Goal: Task Accomplishment & Management: Manage account settings

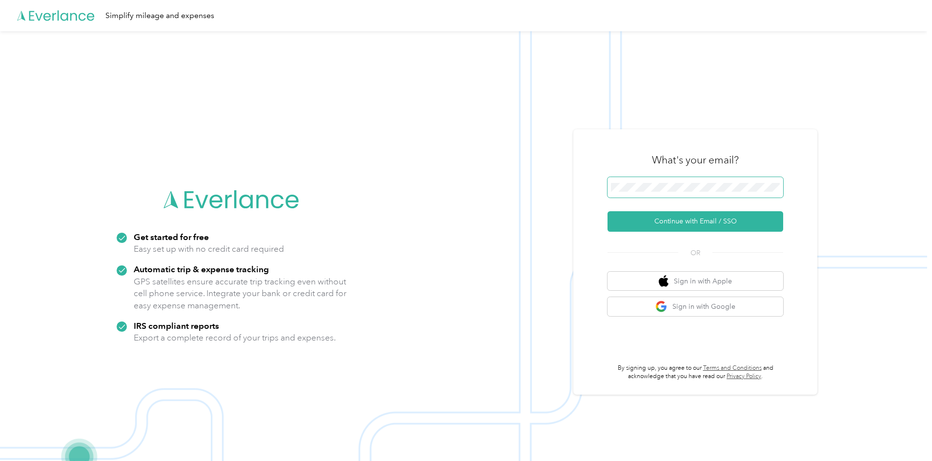
click at [724, 181] on span at bounding box center [695, 187] width 176 height 20
click at [720, 223] on button "Continue with Email / SSO" at bounding box center [695, 221] width 176 height 20
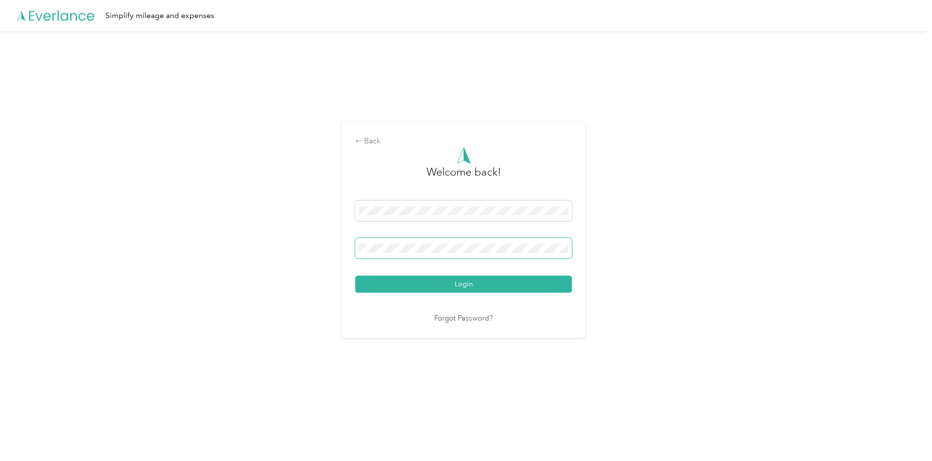
click at [429, 243] on span at bounding box center [463, 248] width 217 height 20
click at [355, 276] on button "Login" at bounding box center [463, 284] width 217 height 17
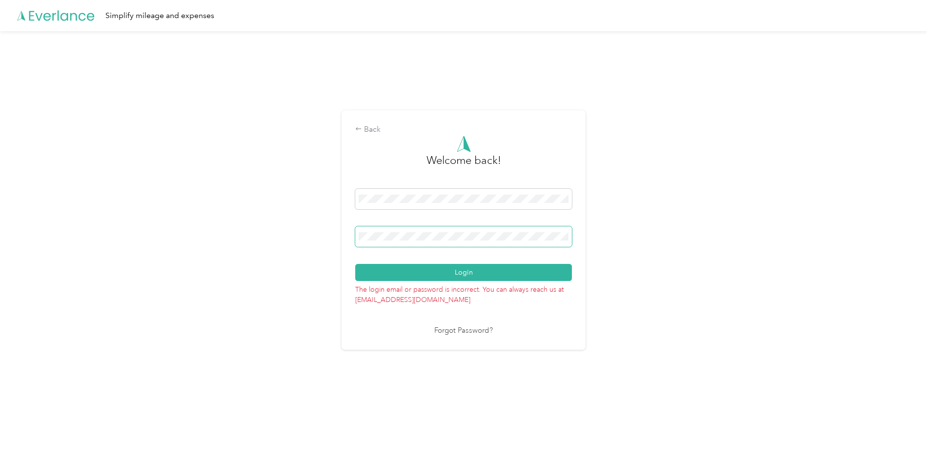
click at [355, 264] on button "Login" at bounding box center [463, 272] width 217 height 17
click at [281, 242] on div "Back Welcome back! Login The login email or password is incorrect. You can alwa…" at bounding box center [463, 234] width 927 height 406
click at [355, 264] on button "Login" at bounding box center [463, 272] width 217 height 17
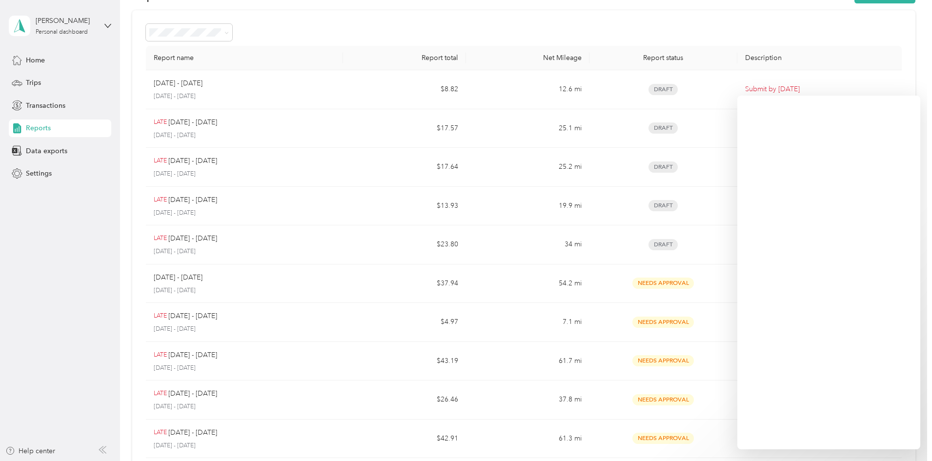
scroll to position [49, 0]
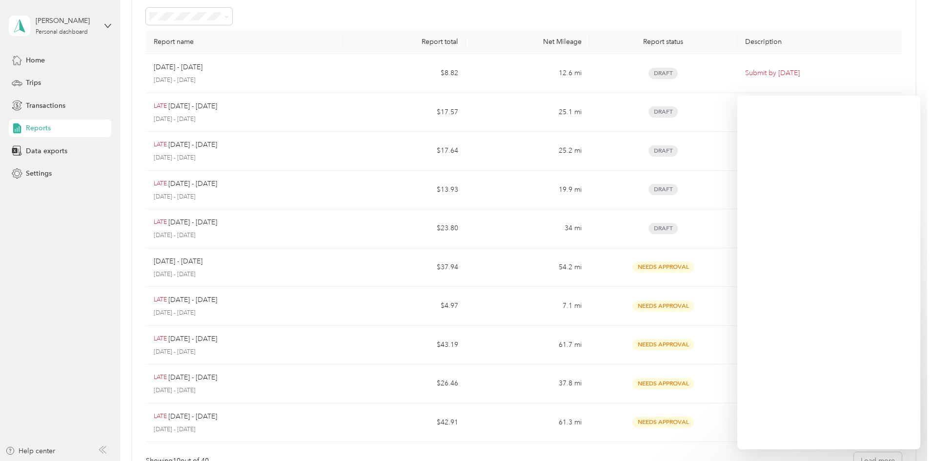
click at [154, 173] on div "Report name Report total Net Mileage Report status Description [DATE] - [DATE] …" at bounding box center [523, 238] width 783 height 489
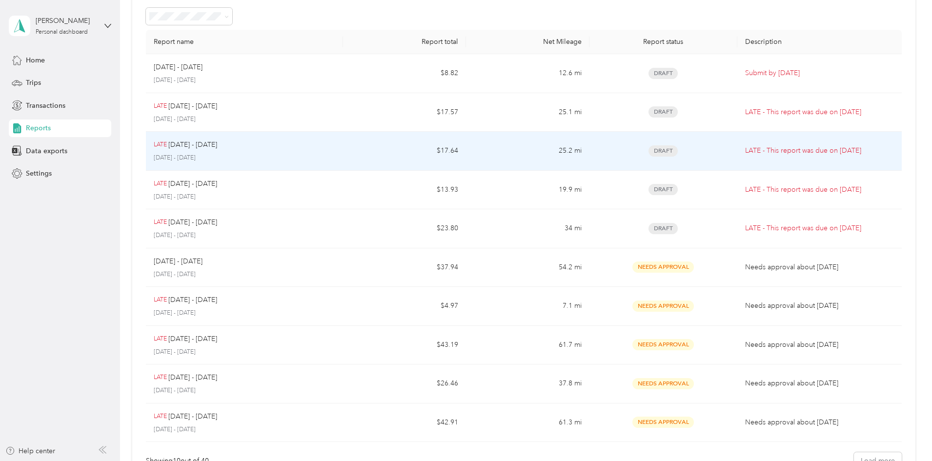
scroll to position [0, 0]
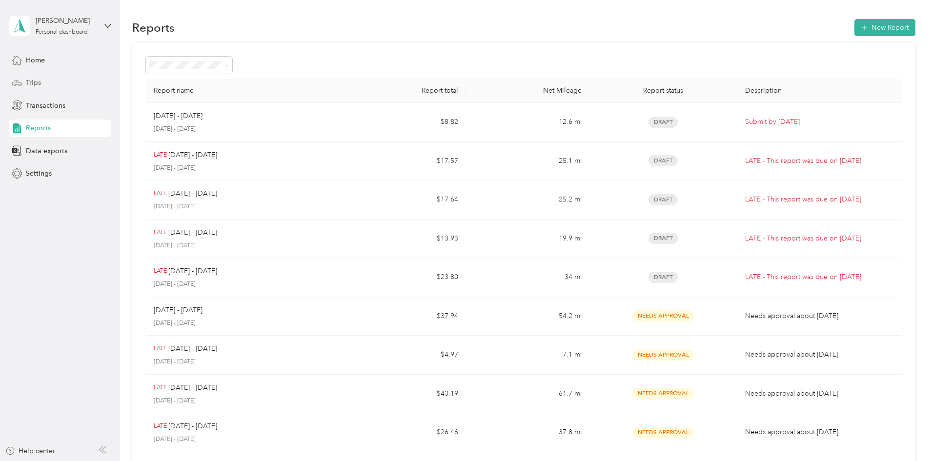
click at [46, 86] on div "Trips" at bounding box center [60, 83] width 102 height 18
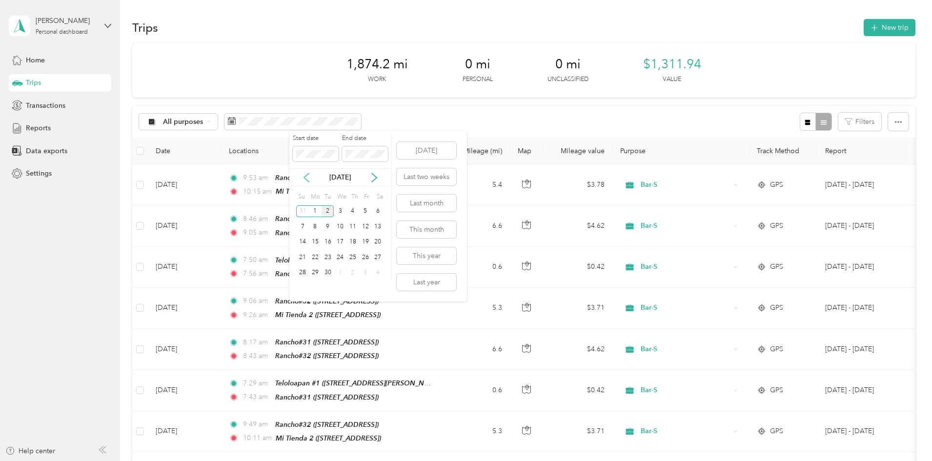
click at [302, 174] on icon at bounding box center [307, 178] width 10 height 10
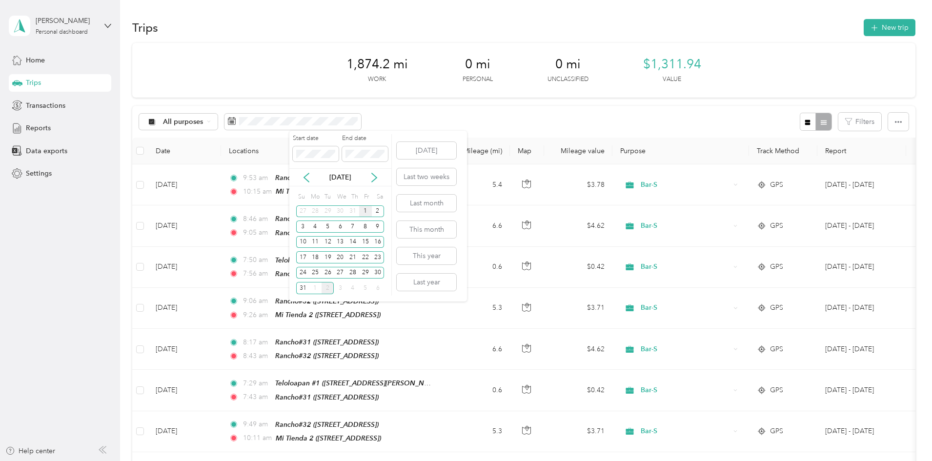
click at [363, 212] on div "1" at bounding box center [365, 211] width 13 height 12
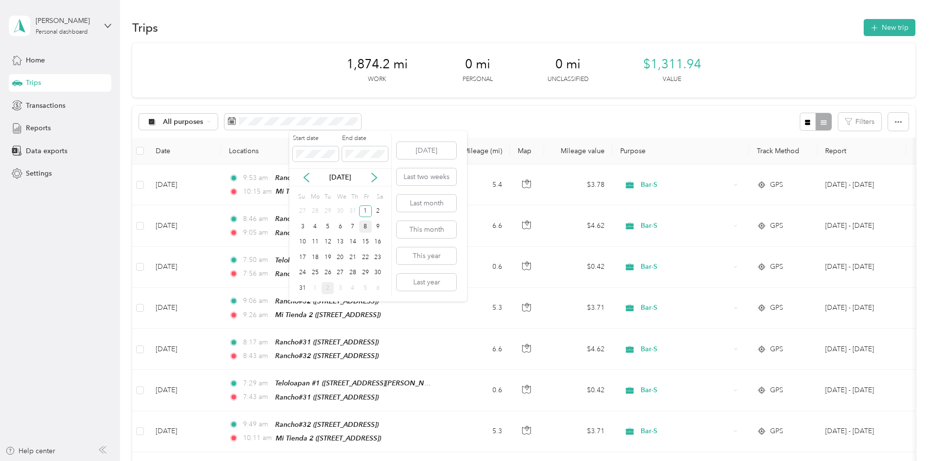
click at [362, 226] on div "8" at bounding box center [365, 227] width 13 height 12
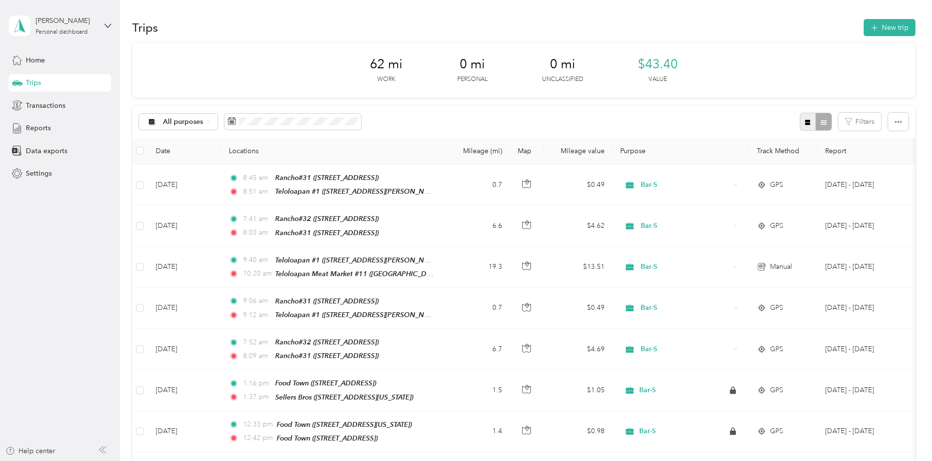
click at [800, 122] on button "button" at bounding box center [808, 122] width 17 height 18
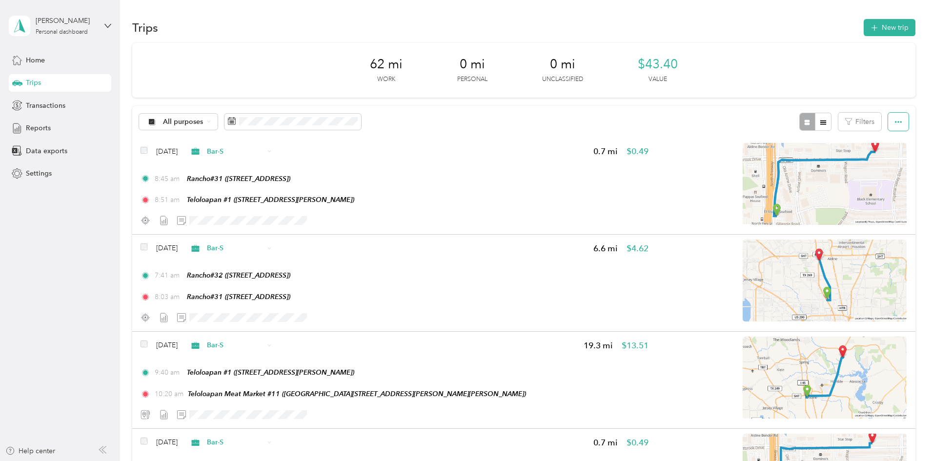
click at [888, 117] on button "button" at bounding box center [898, 122] width 20 height 18
click at [825, 158] on span "Export" at bounding box center [816, 157] width 20 height 8
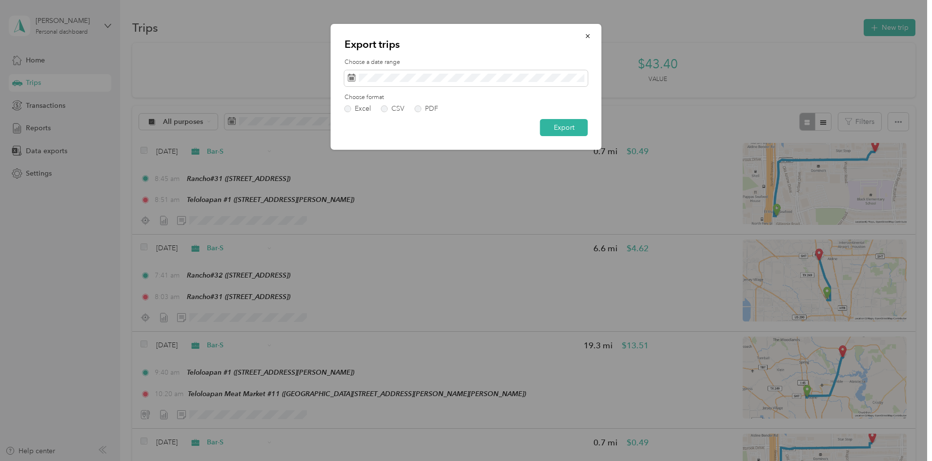
click at [438, 108] on div "Excel CSV PDF" at bounding box center [465, 108] width 243 height 7
click at [435, 108] on div "PDF" at bounding box center [431, 108] width 13 height 7
click at [568, 132] on button "Export" at bounding box center [564, 127] width 48 height 17
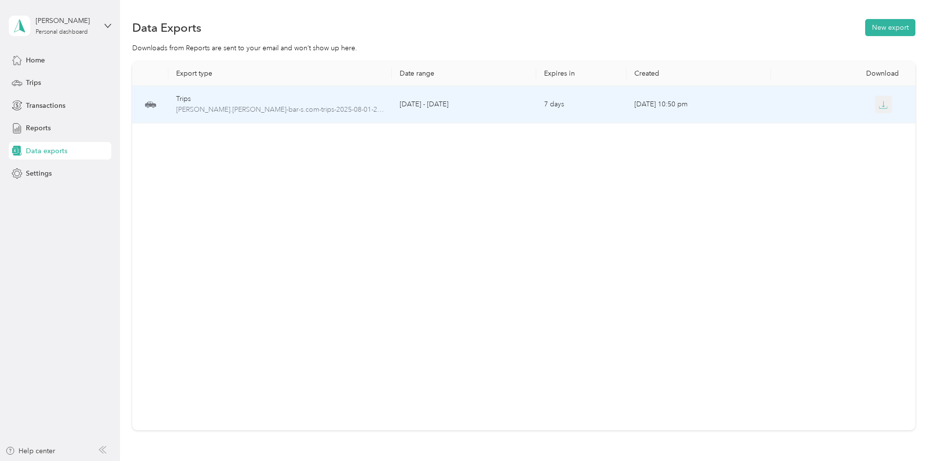
click at [879, 101] on icon "button" at bounding box center [883, 105] width 9 height 9
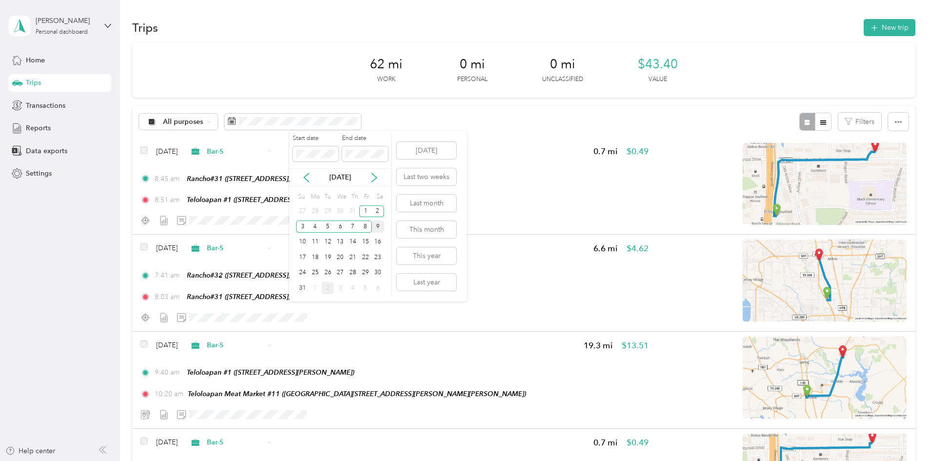
click at [380, 226] on div "9" at bounding box center [378, 227] width 13 height 12
click at [378, 238] on div "16" at bounding box center [378, 242] width 13 height 12
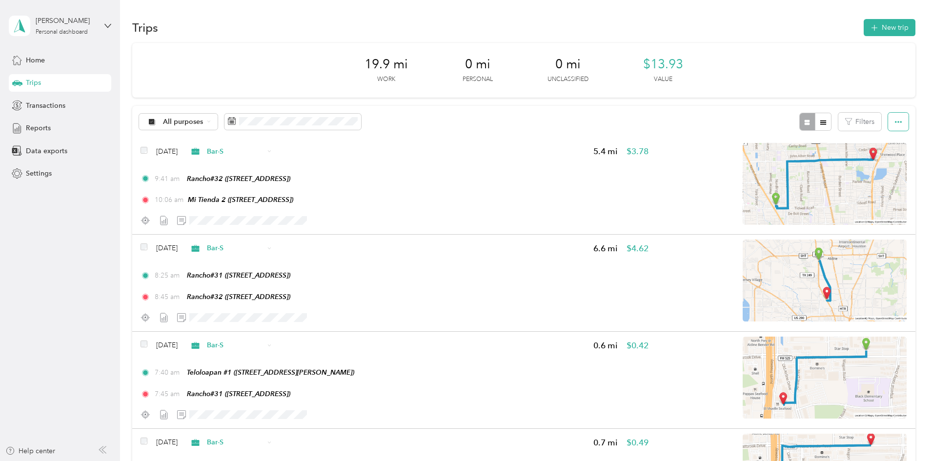
click at [895, 120] on icon "button" at bounding box center [898, 122] width 7 height 7
click at [815, 155] on span "Export" at bounding box center [816, 157] width 20 height 8
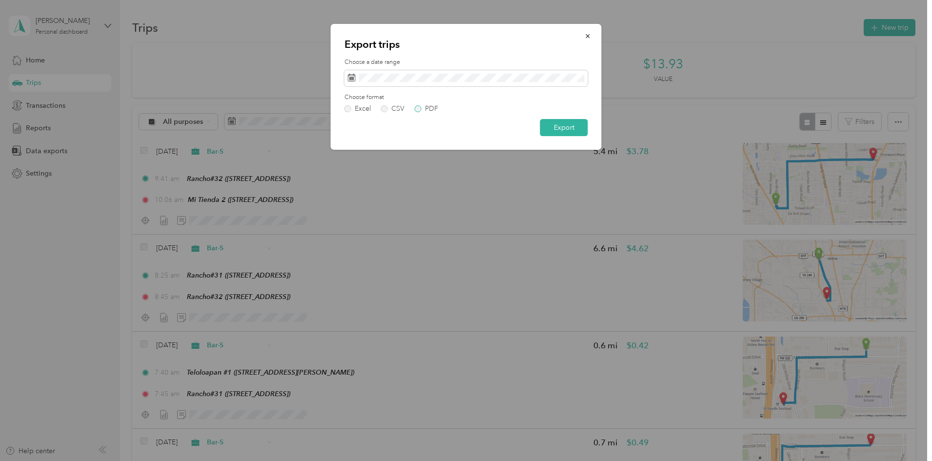
click at [422, 111] on label "PDF" at bounding box center [426, 108] width 23 height 7
click at [430, 110] on div "PDF" at bounding box center [431, 108] width 13 height 7
click at [571, 124] on button "Export" at bounding box center [564, 127] width 48 height 17
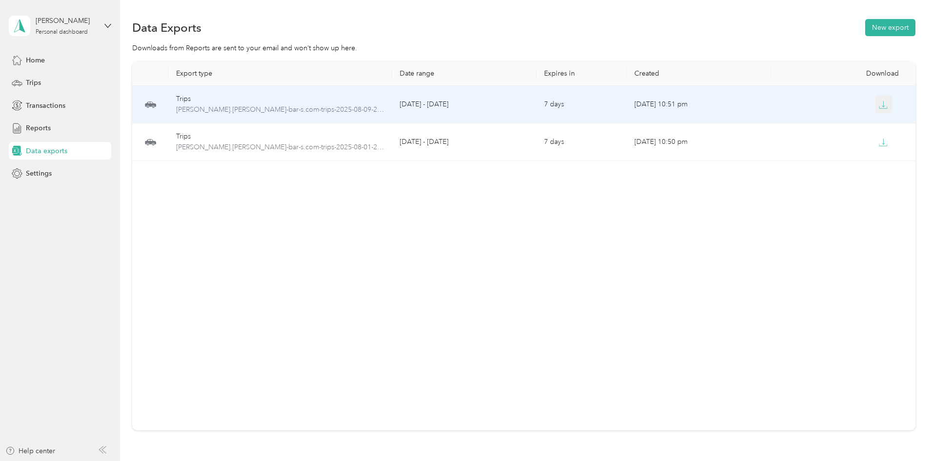
click at [879, 101] on icon "button" at bounding box center [883, 105] width 9 height 9
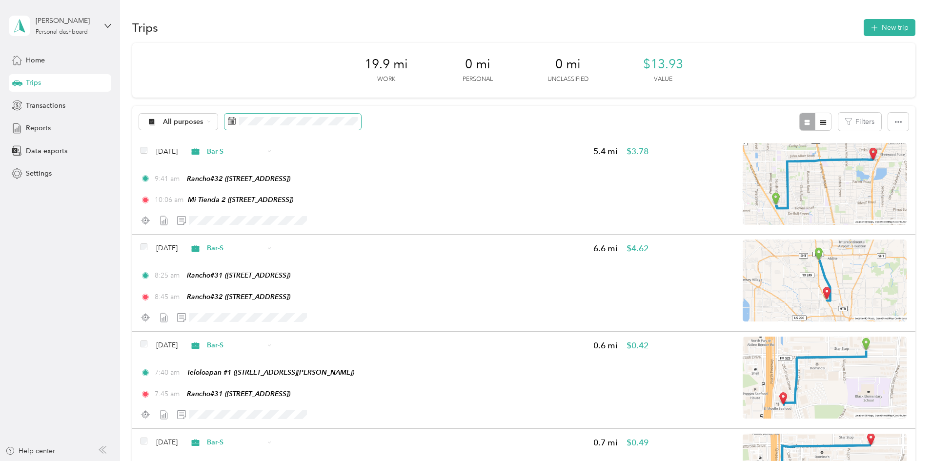
click at [352, 116] on span at bounding box center [292, 122] width 137 height 17
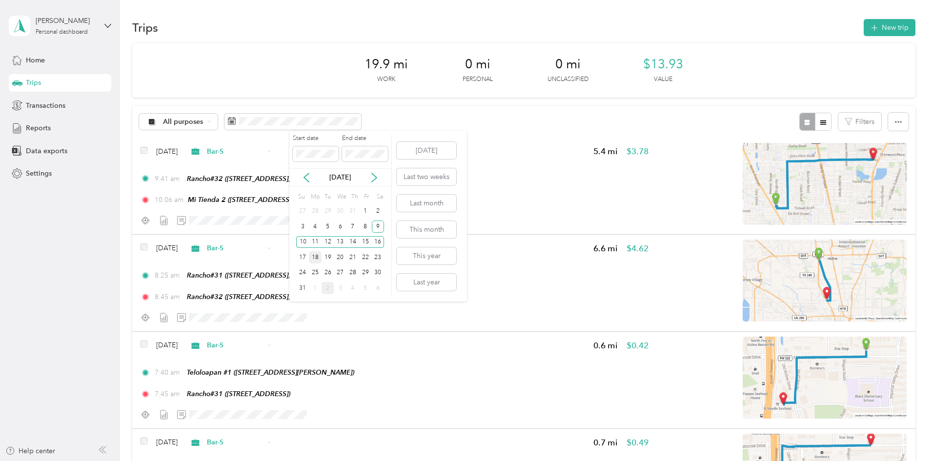
click at [309, 256] on div "18" at bounding box center [315, 257] width 13 height 12
click at [303, 257] on div "17" at bounding box center [302, 257] width 13 height 12
click at [314, 257] on div "18" at bounding box center [315, 257] width 13 height 12
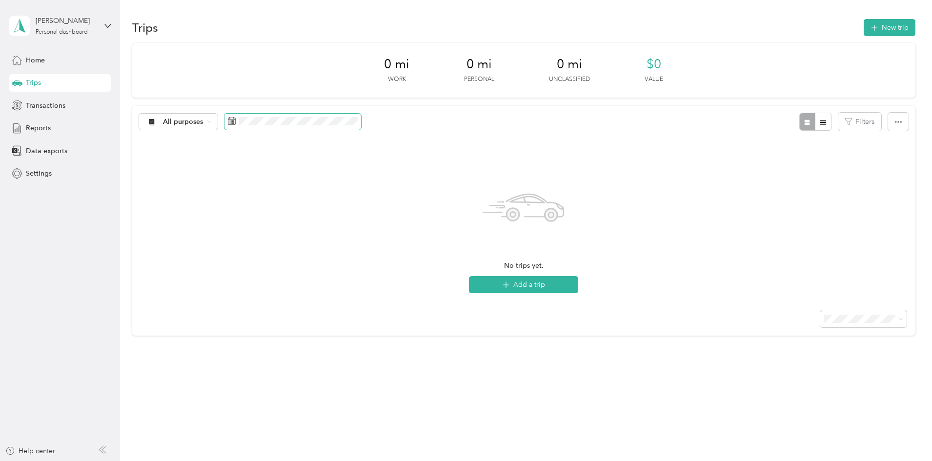
click at [333, 115] on span at bounding box center [292, 122] width 137 height 17
click at [303, 257] on div "17" at bounding box center [302, 257] width 13 height 12
click at [302, 278] on div "24" at bounding box center [302, 273] width 13 height 12
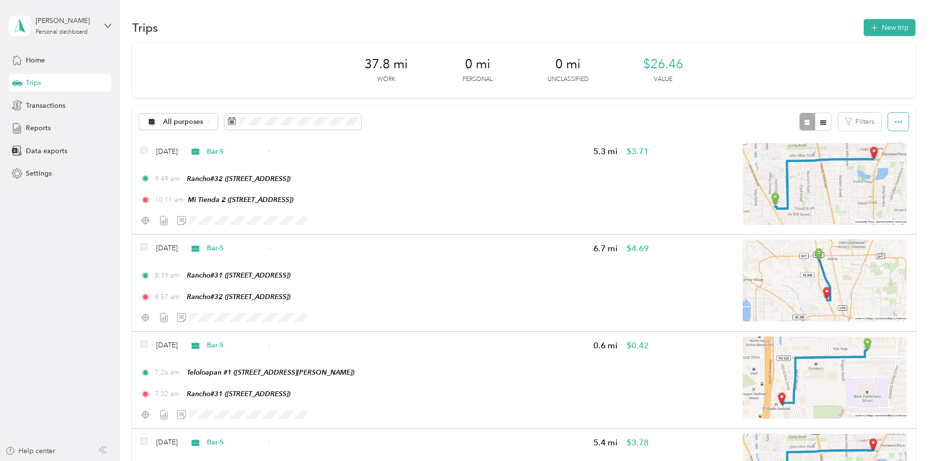
click at [888, 122] on button "button" at bounding box center [898, 122] width 20 height 18
click at [828, 158] on div "Export" at bounding box center [819, 157] width 27 height 10
click at [822, 157] on span "Export" at bounding box center [816, 157] width 20 height 8
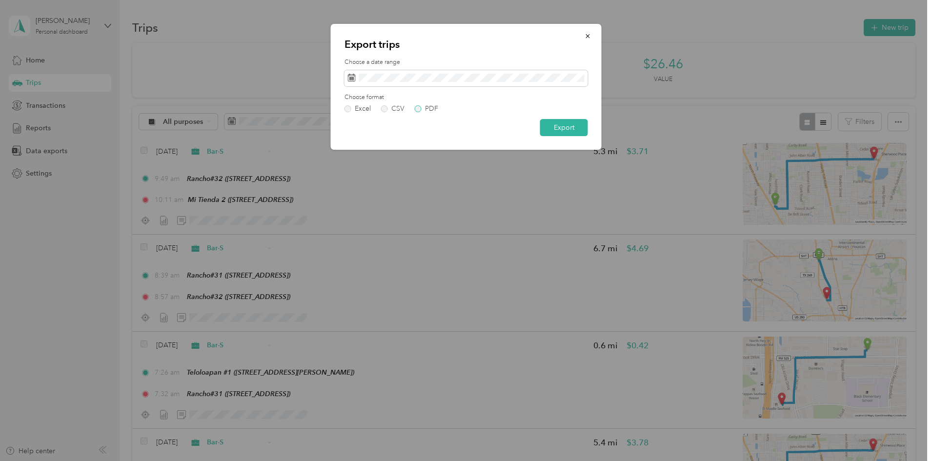
click at [422, 106] on label "PDF" at bounding box center [426, 108] width 23 height 7
click at [565, 123] on button "Export" at bounding box center [564, 127] width 48 height 17
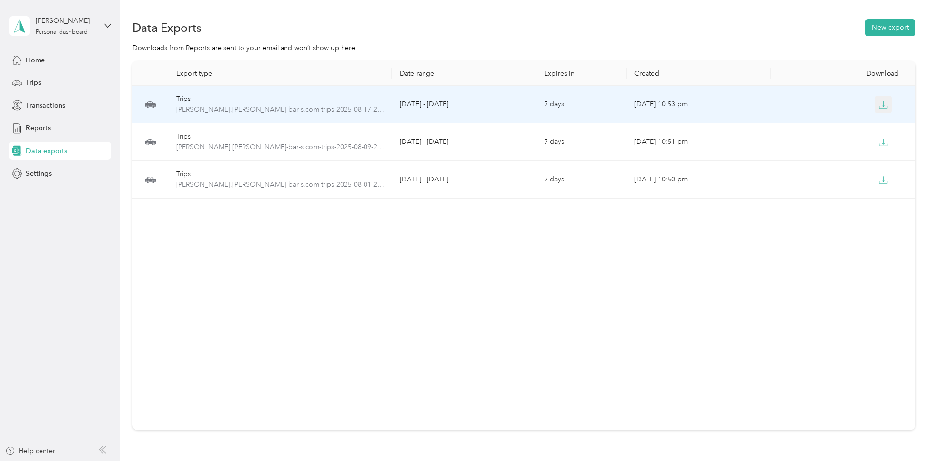
click at [879, 103] on icon "button" at bounding box center [883, 105] width 9 height 9
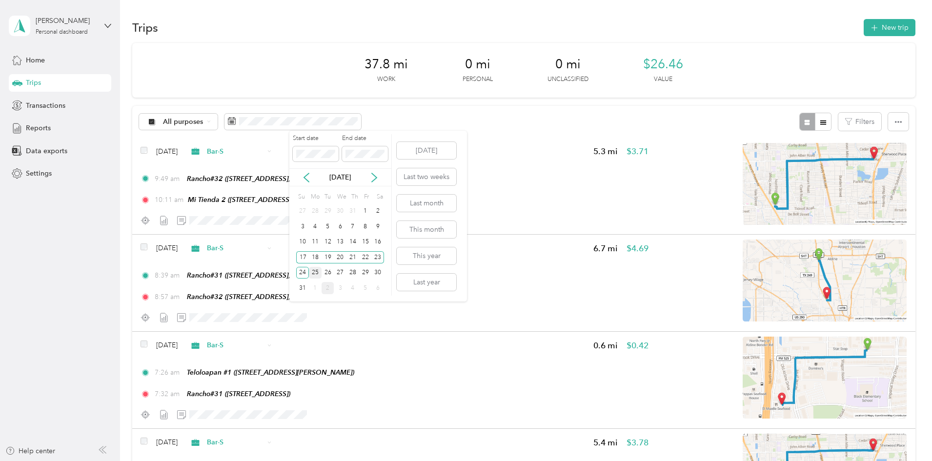
click at [311, 273] on div "25" at bounding box center [315, 273] width 13 height 12
click at [302, 286] on div "31" at bounding box center [302, 288] width 13 height 12
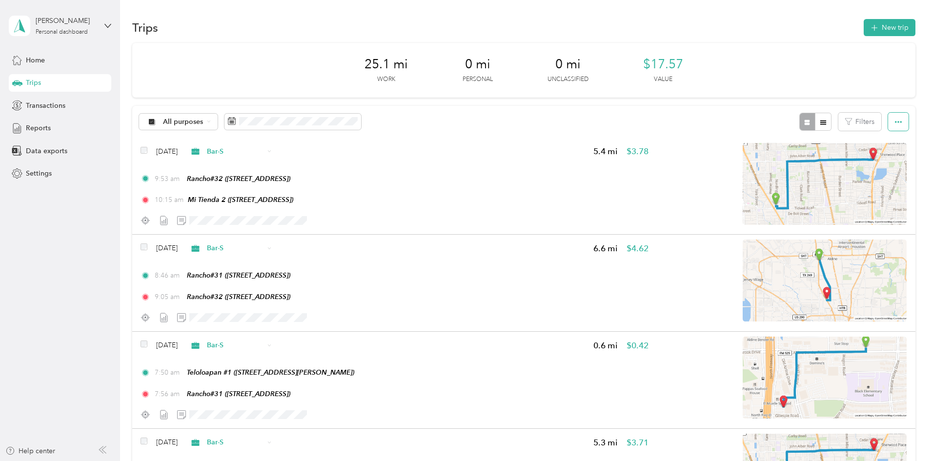
click at [888, 121] on button "button" at bounding box center [898, 122] width 20 height 18
click at [815, 156] on span "Export" at bounding box center [816, 157] width 20 height 8
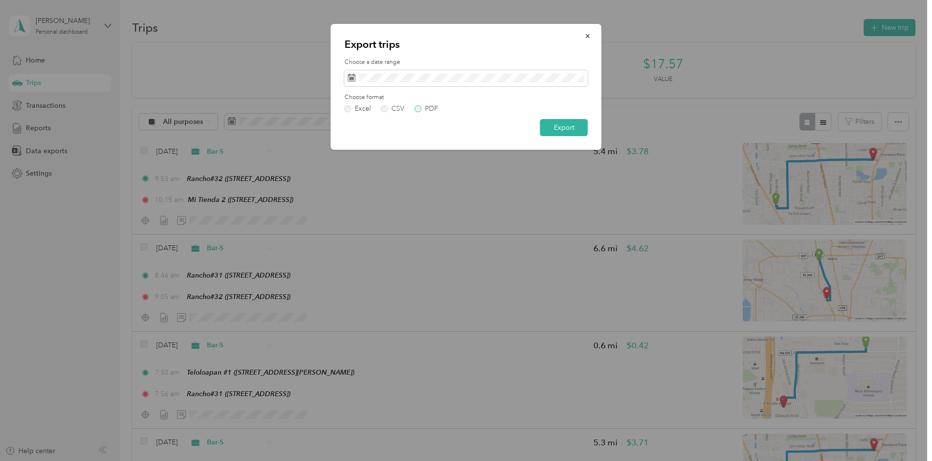
click at [417, 109] on label "PDF" at bounding box center [426, 108] width 23 height 7
drag, startPoint x: 559, startPoint y: 131, endPoint x: 552, endPoint y: 125, distance: 8.6
click at [555, 131] on button "Export" at bounding box center [564, 127] width 48 height 17
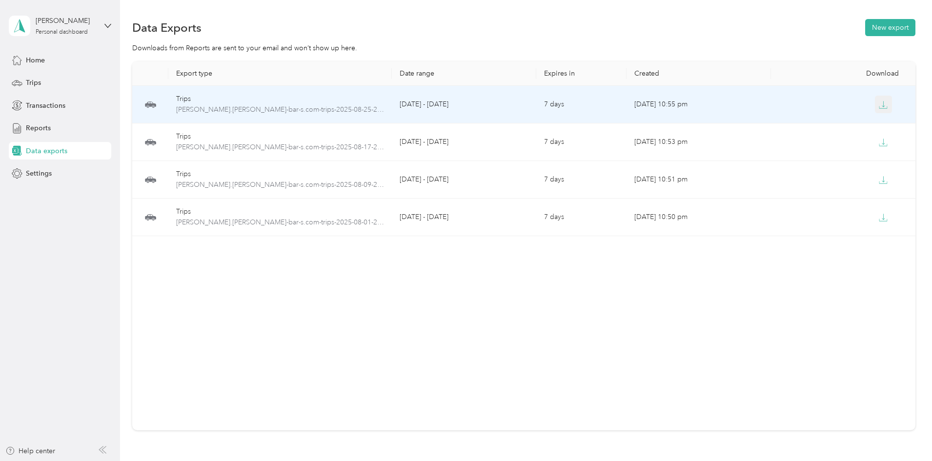
click at [879, 104] on icon "button" at bounding box center [883, 105] width 9 height 9
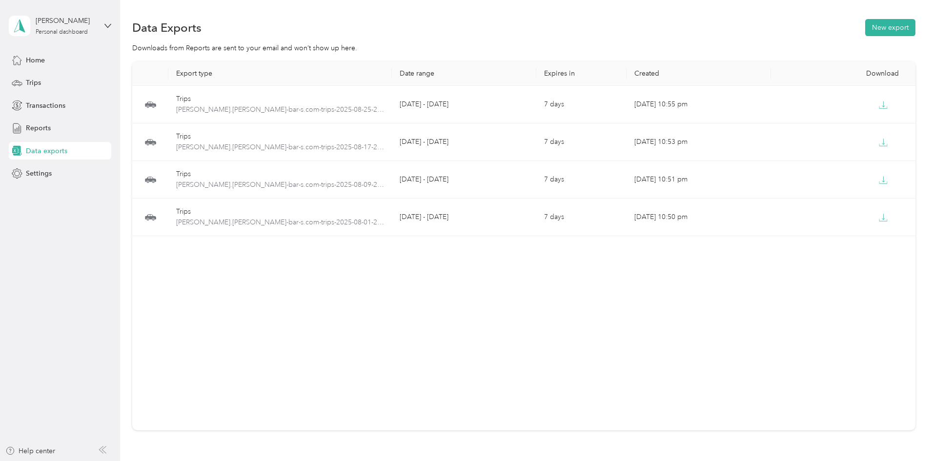
click at [197, 39] on section "Data Exports New export Downloads from Reports are sent to your email and won’t…" at bounding box center [523, 240] width 783 height 447
